Goal: Use online tool/utility: Utilize a website feature to perform a specific function

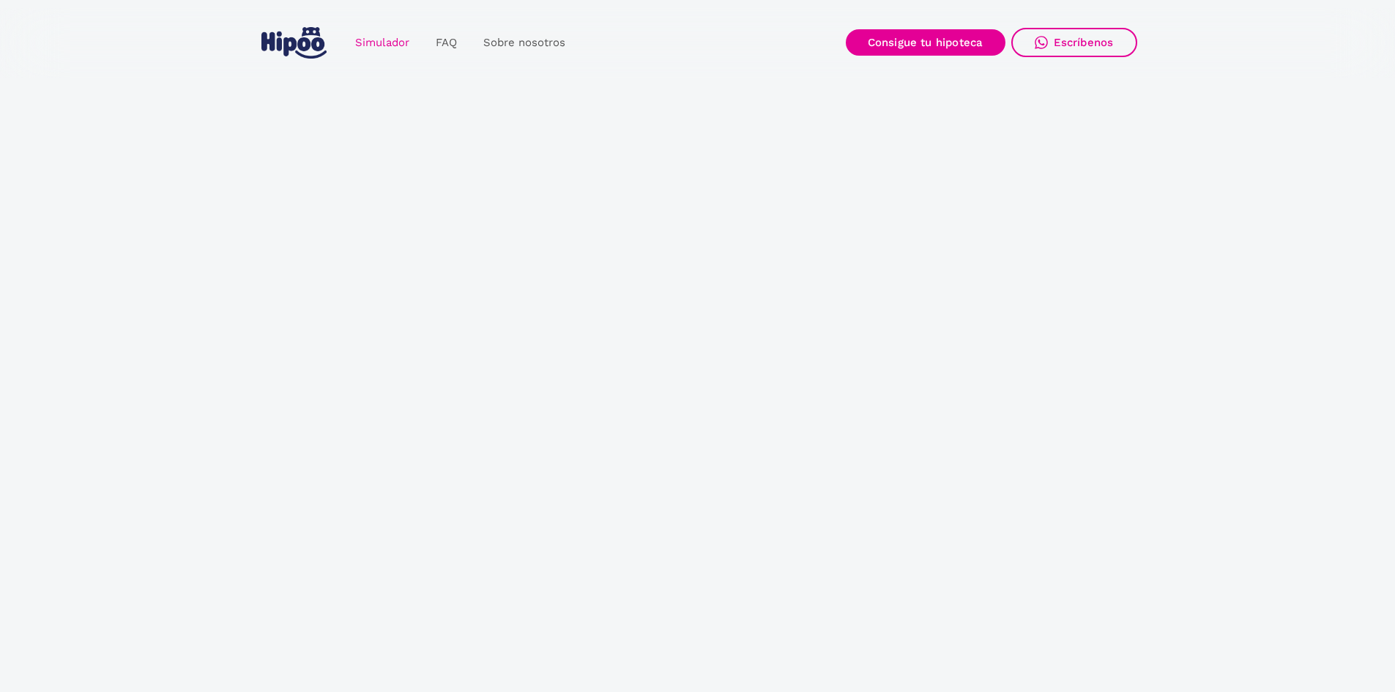
click at [379, 41] on link "Simulador" at bounding box center [382, 43] width 81 height 29
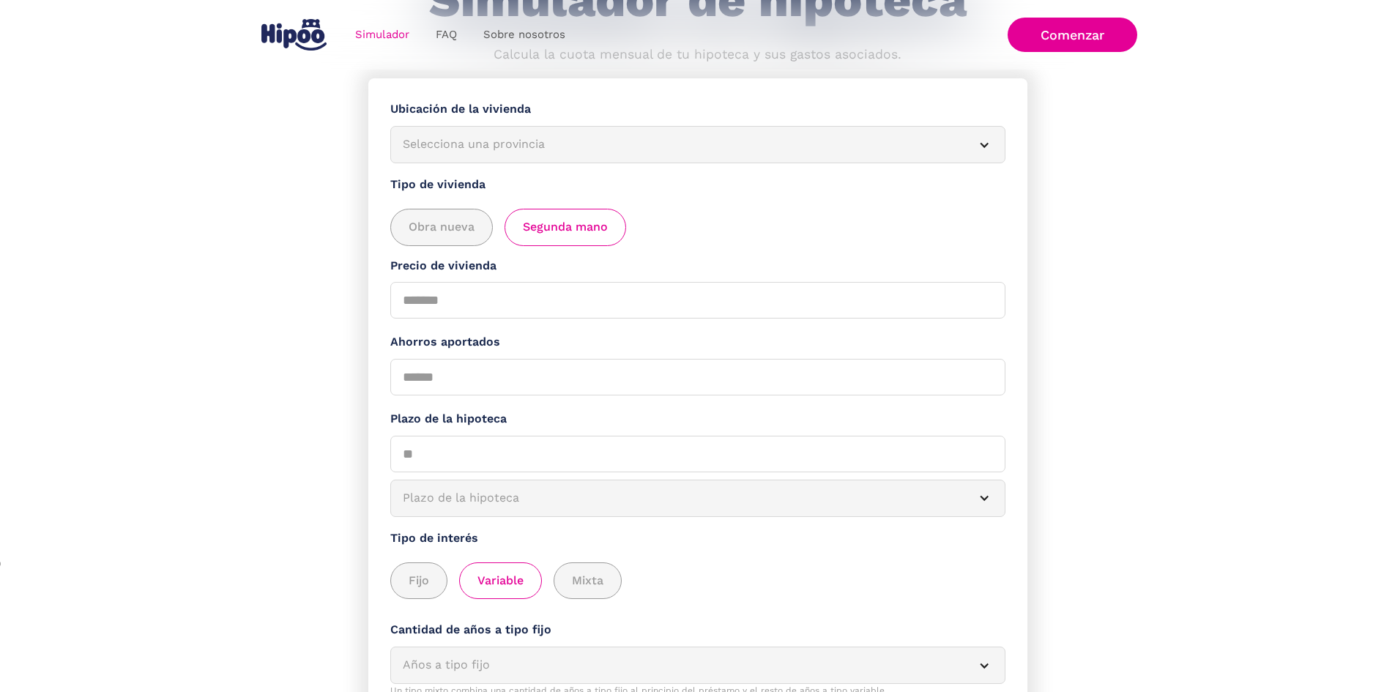
scroll to position [146, 0]
click at [476, 148] on div "Selecciona una provincia" at bounding box center [680, 143] width 555 height 18
click at [978, 147] on div at bounding box center [984, 144] width 12 height 12
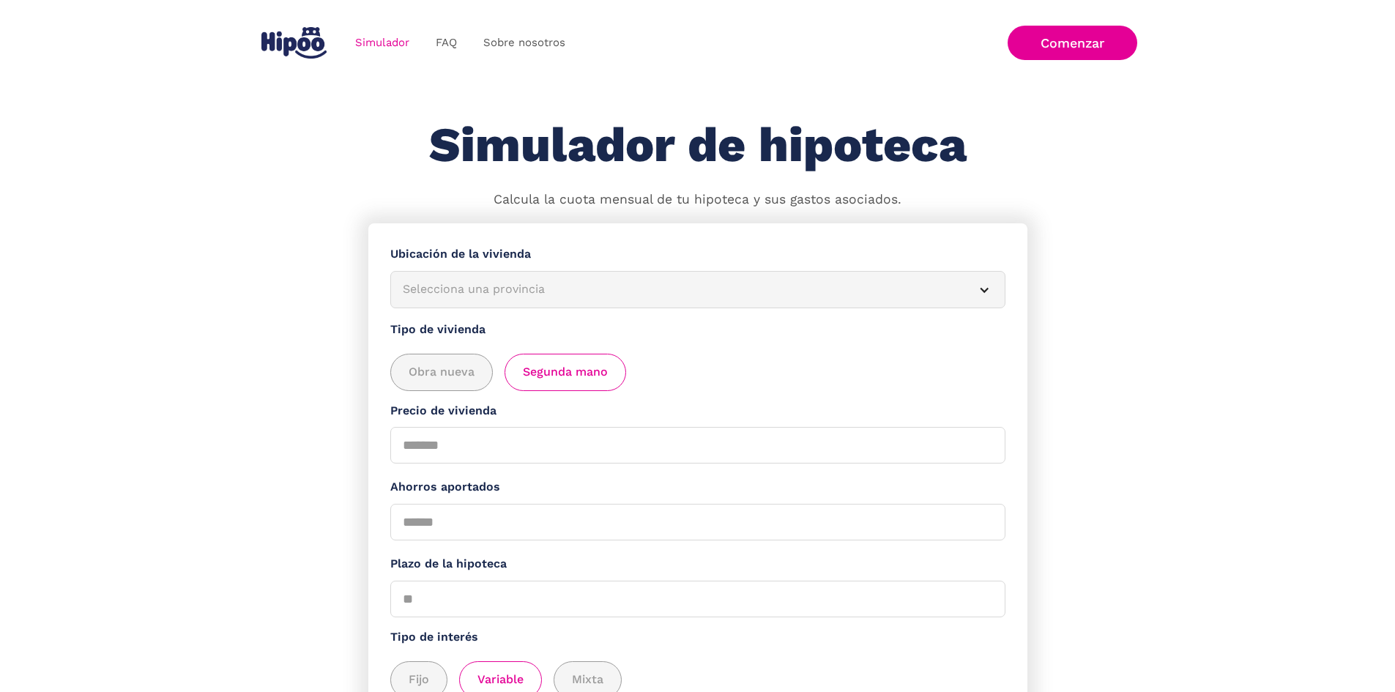
drag, startPoint x: 1118, startPoint y: 227, endPoint x: 1063, endPoint y: 255, distance: 61.6
click at [1118, 227] on section "**********" at bounding box center [697, 535] width 1395 height 624
click at [751, 291] on div "Selecciona una provincia" at bounding box center [680, 289] width 555 height 18
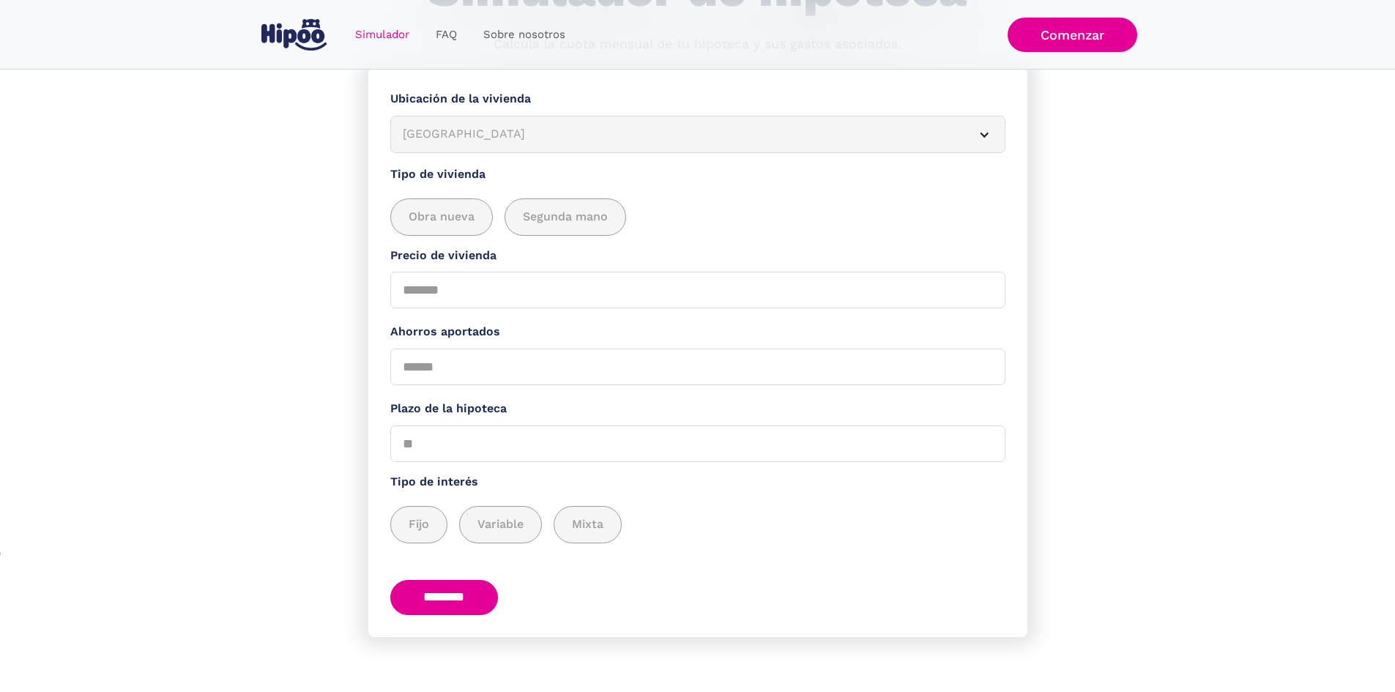
scroll to position [170, 0]
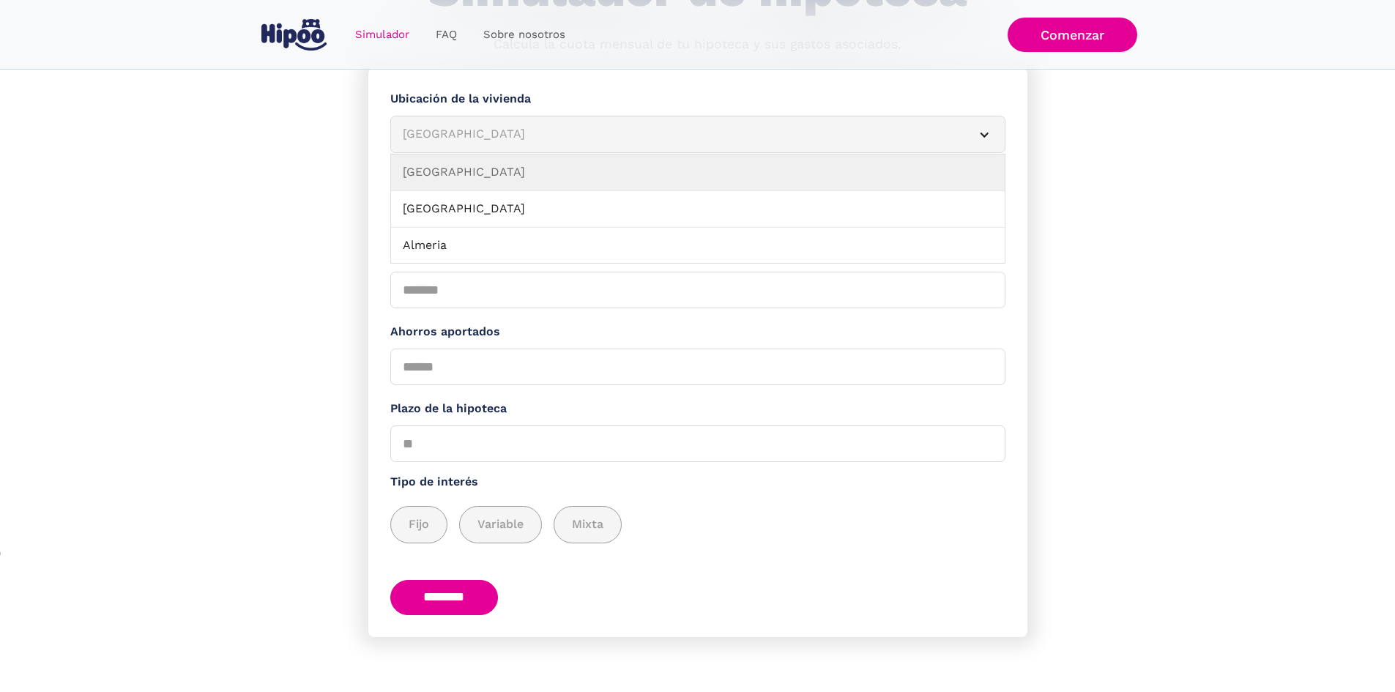
click at [496, 127] on div "Albacete" at bounding box center [680, 134] width 555 height 18
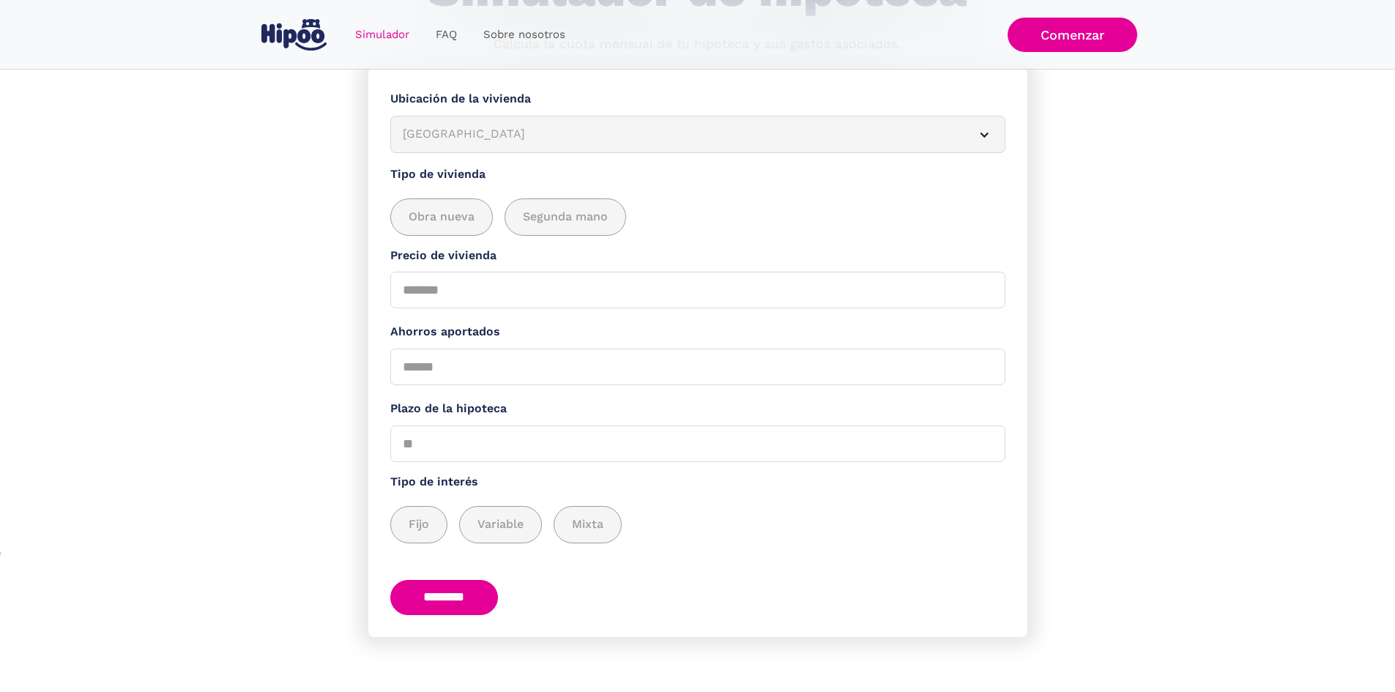
click at [496, 127] on div "Albacete" at bounding box center [680, 134] width 555 height 18
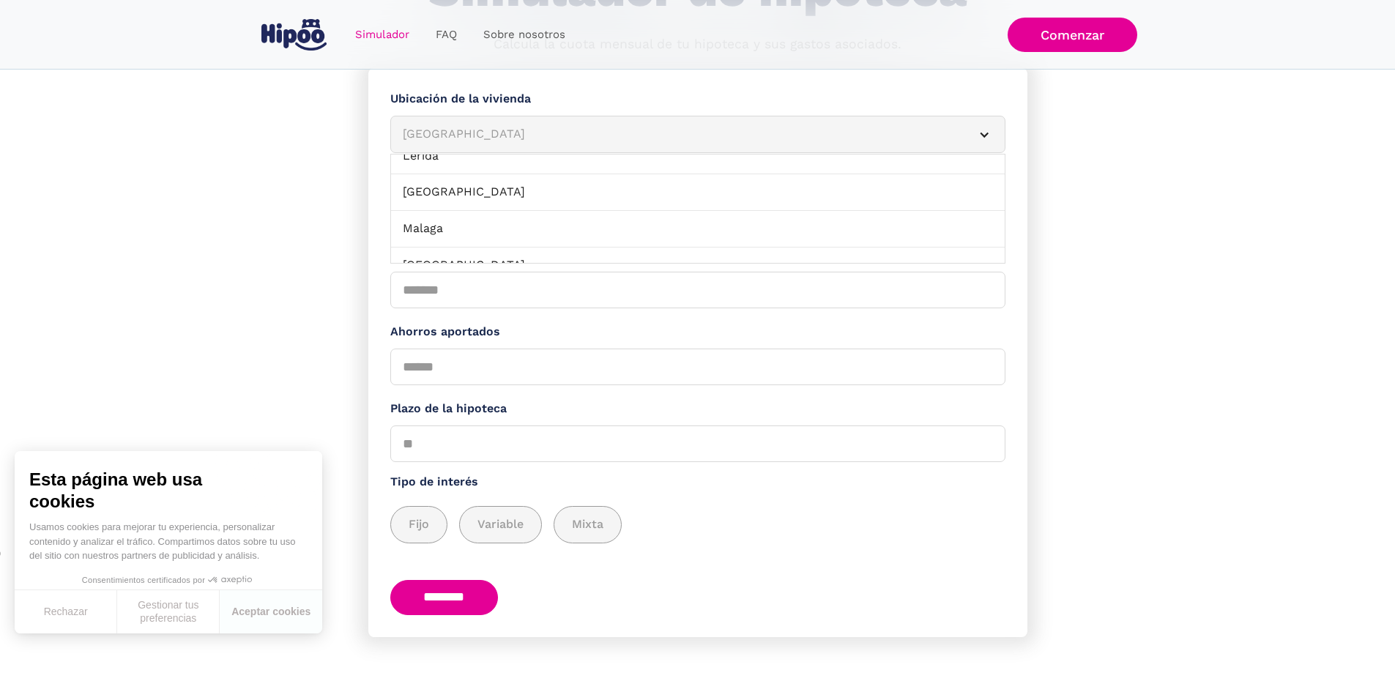
scroll to position [1025, 0]
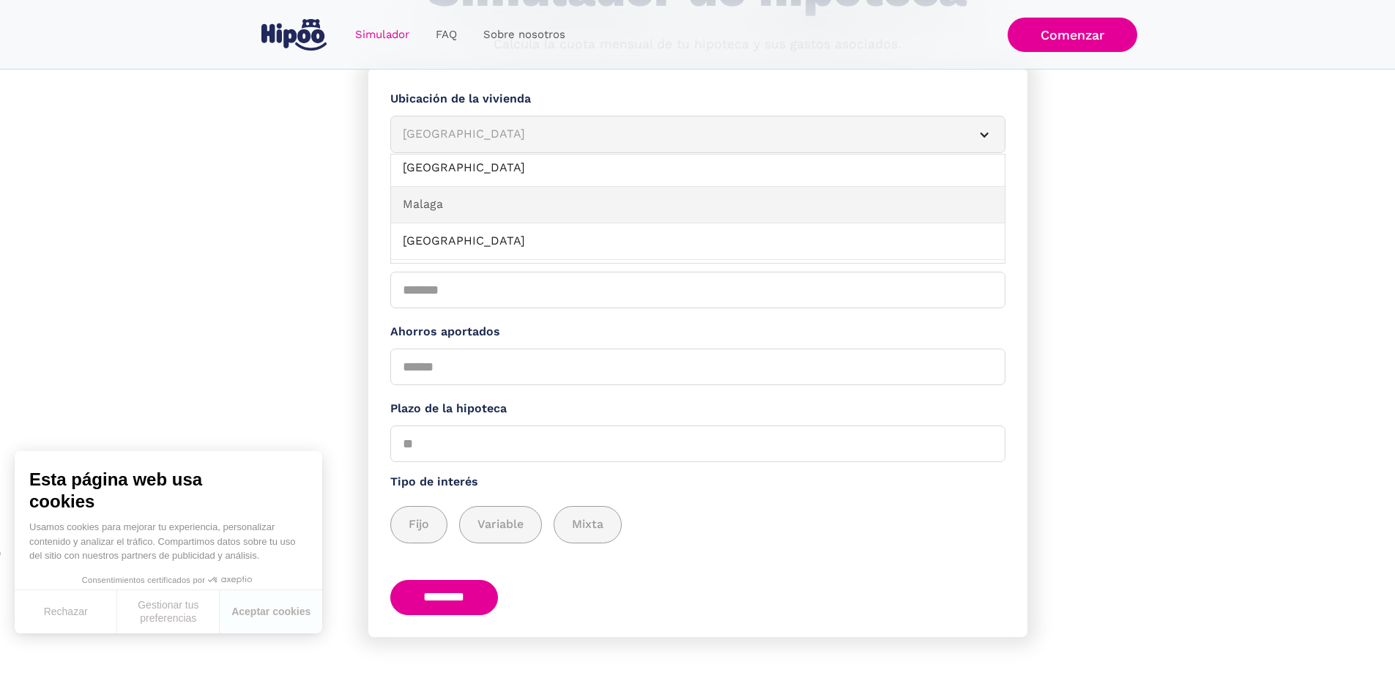
click at [461, 199] on link "Malaga" at bounding box center [698, 205] width 614 height 37
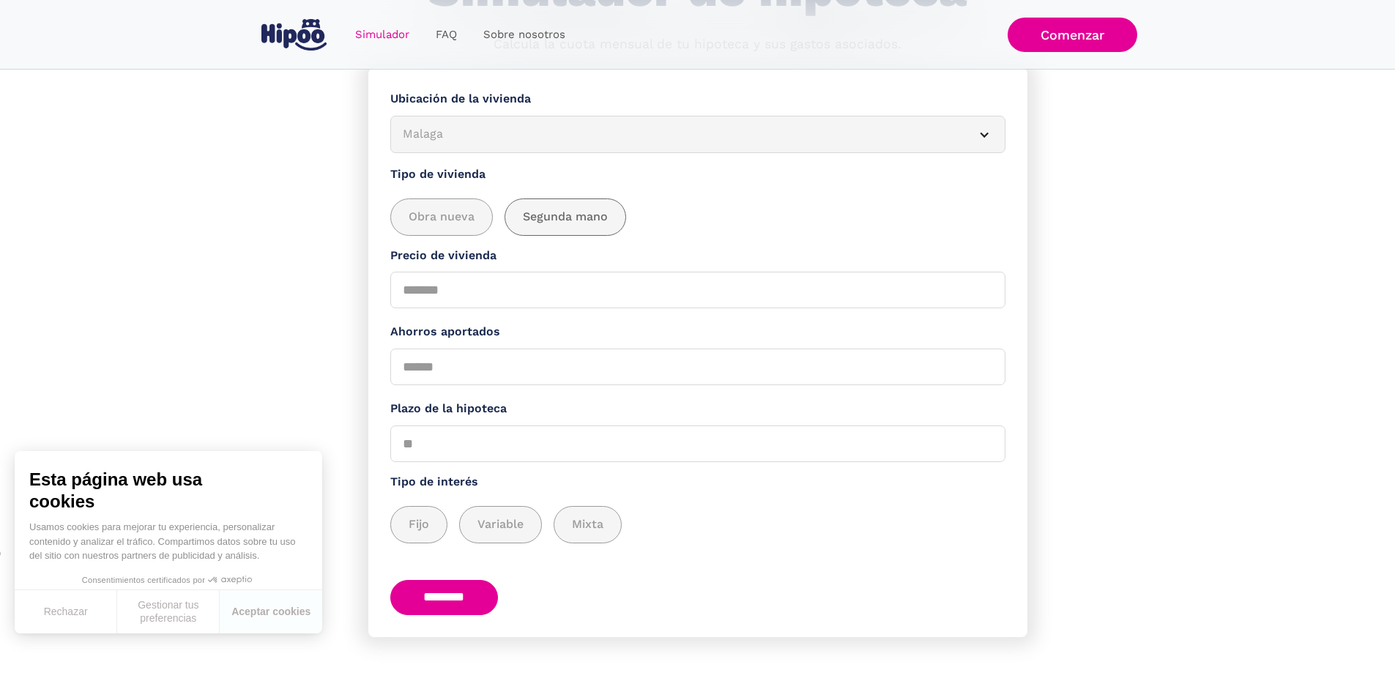
click at [549, 213] on span "Segunda mano" at bounding box center [565, 217] width 85 height 18
drag, startPoint x: 428, startPoint y: 357, endPoint x: 395, endPoint y: 357, distance: 33.0
click at [395, 357] on form "**********" at bounding box center [697, 352] width 659 height 569
click at [436, 287] on input "Precio de vivienda" at bounding box center [697, 290] width 615 height 37
type input "******"
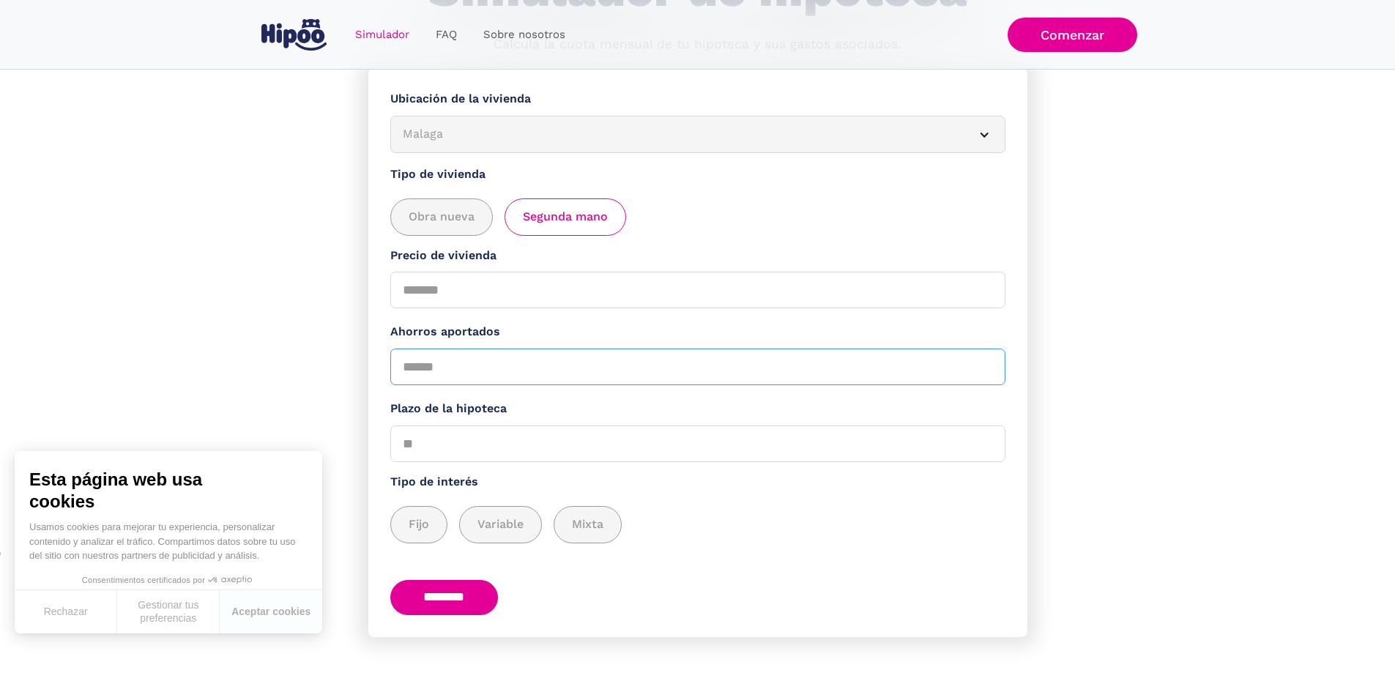
click at [508, 362] on input "Ahorros aportados" at bounding box center [697, 367] width 615 height 37
type input "*****"
click at [555, 440] on input "Plazo de la hipoteca" at bounding box center [697, 443] width 615 height 37
type input "**"
click at [444, 515] on div "add_description_here" at bounding box center [419, 525] width 56 height 36
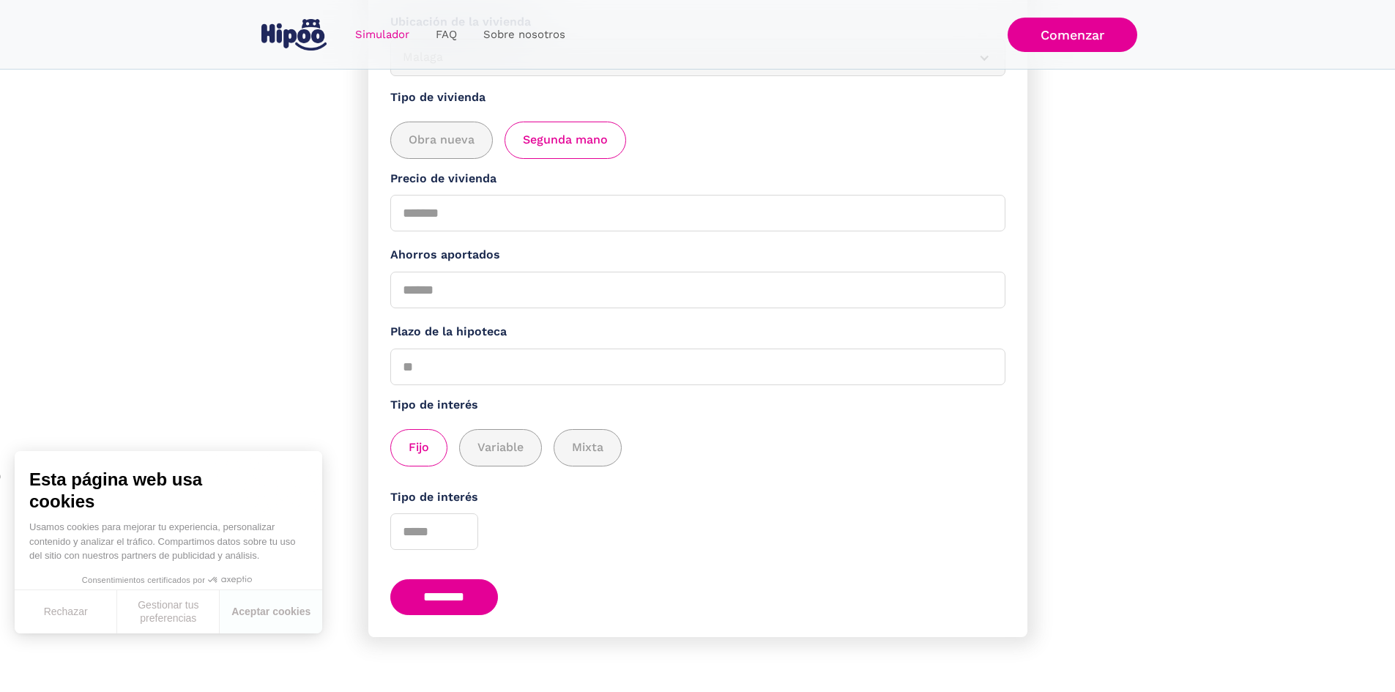
scroll to position [247, 0]
click at [468, 520] on input "*" at bounding box center [434, 531] width 88 height 37
click at [468, 529] on input "*" at bounding box center [434, 531] width 88 height 37
type input "*"
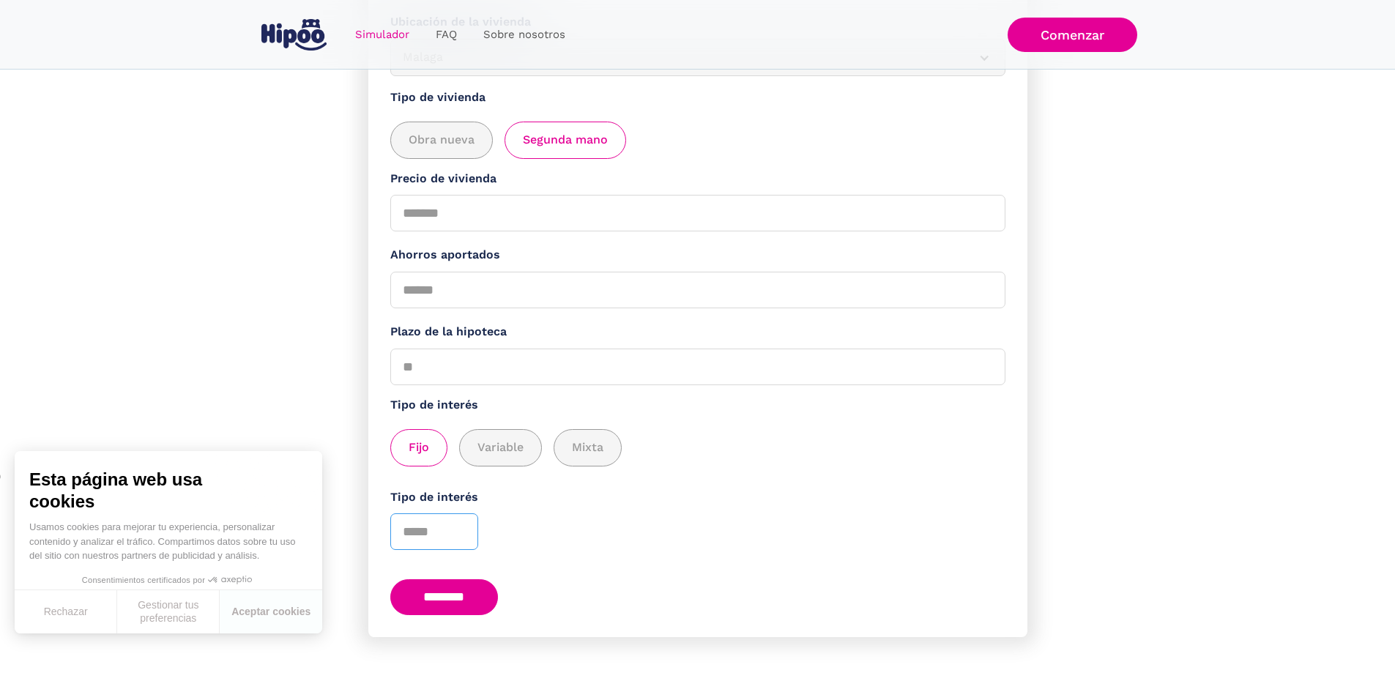
click at [465, 518] on input "*" at bounding box center [434, 531] width 88 height 37
click at [469, 590] on input "********" at bounding box center [444, 597] width 108 height 36
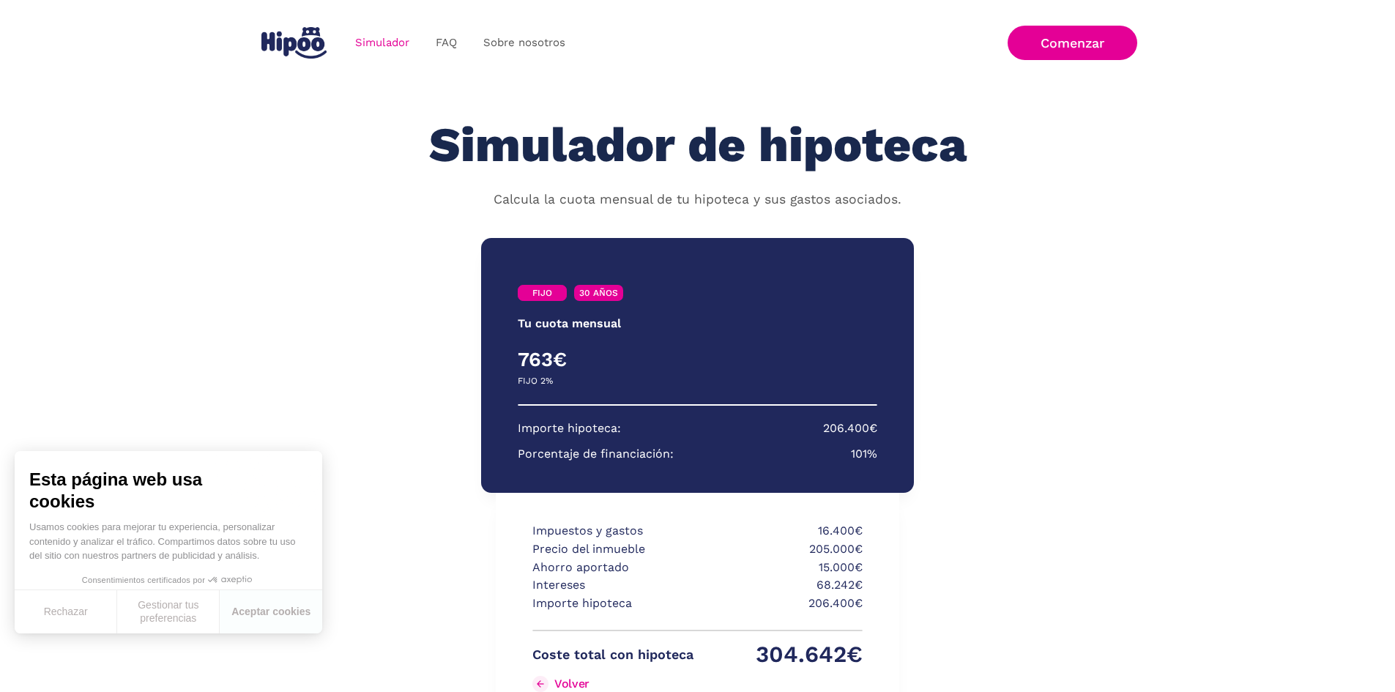
click at [282, 34] on img "home" at bounding box center [293, 42] width 65 height 31
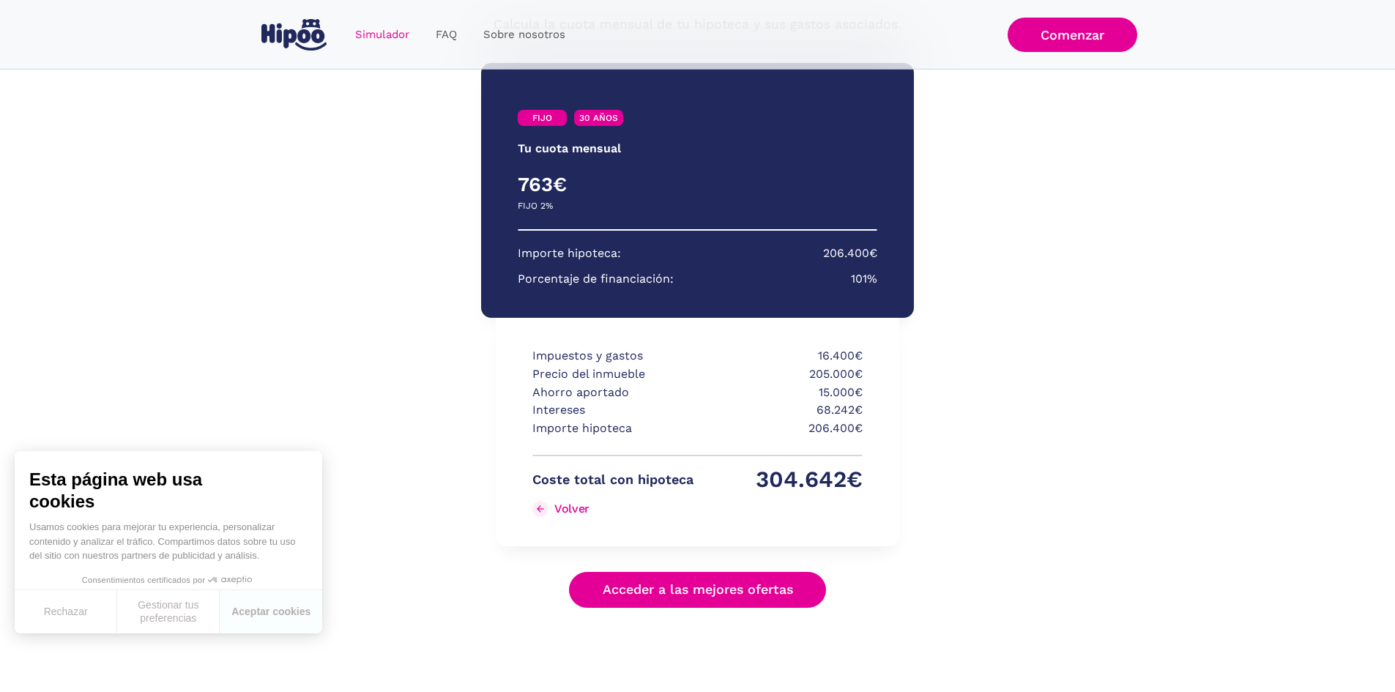
scroll to position [146, 0]
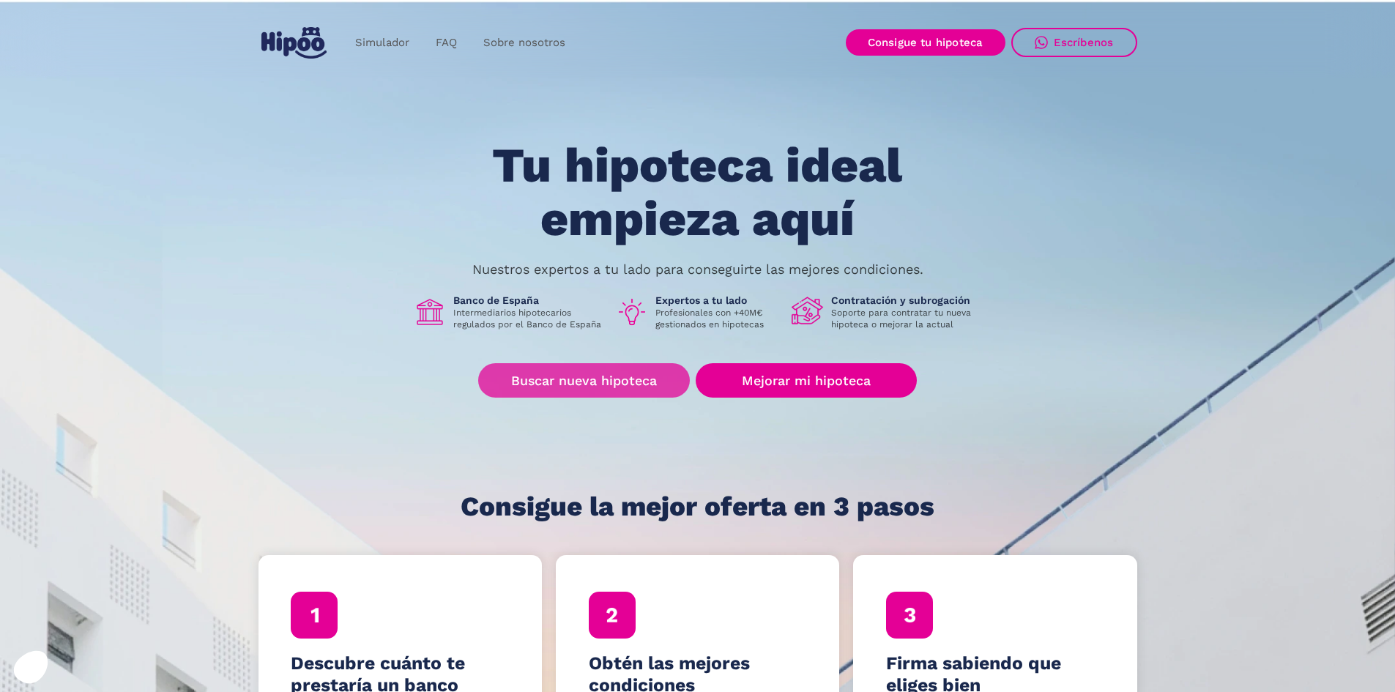
click at [599, 387] on link "Buscar nueva hipoteca" at bounding box center [584, 380] width 212 height 34
